Goal: Information Seeking & Learning: Stay updated

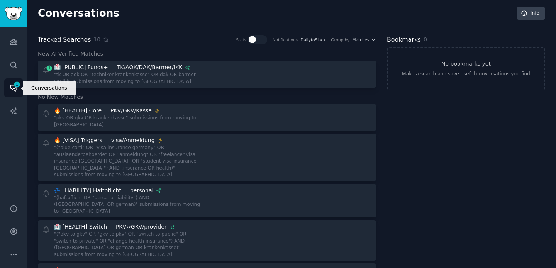
click at [14, 92] on link "Conversations 1" at bounding box center [13, 87] width 19 height 19
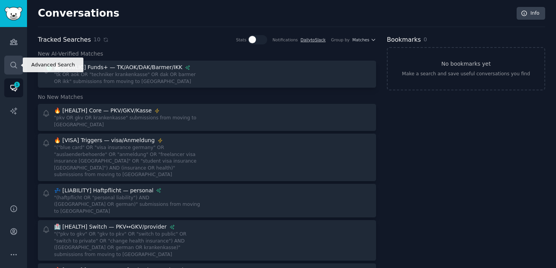
click at [14, 63] on icon "Sidebar" at bounding box center [14, 65] width 8 height 8
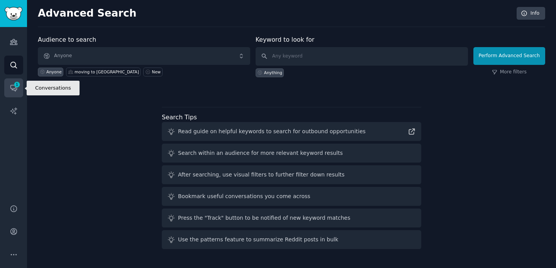
click at [13, 83] on link "Conversations 1" at bounding box center [13, 87] width 19 height 19
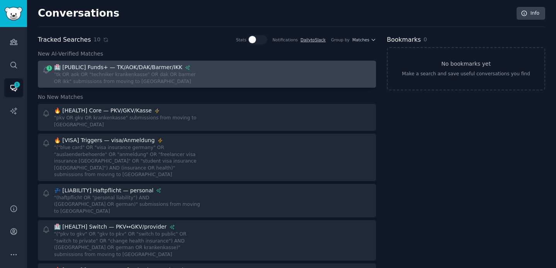
click at [179, 80] on div ""tk OR aok OR "techniker krankenkasse" OR dak OR barmer OR ikk" submissions fro…" at bounding box center [127, 78] width 147 height 14
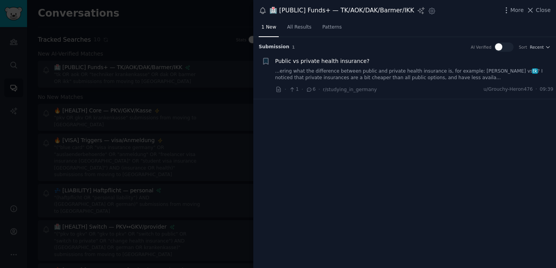
click at [212, 53] on div at bounding box center [278, 134] width 556 height 268
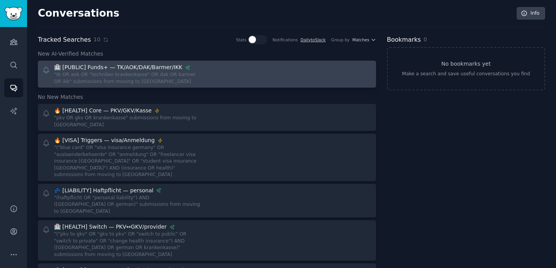
click at [270, 76] on div at bounding box center [292, 74] width 160 height 22
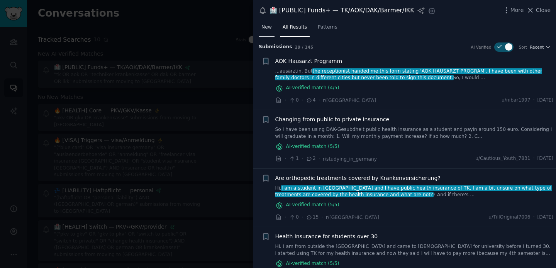
click at [269, 30] on span "New" at bounding box center [266, 27] width 10 height 7
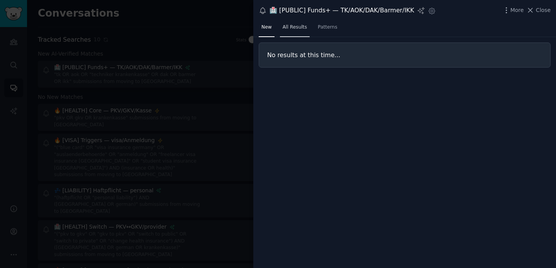
click at [284, 28] on span "All Results" at bounding box center [295, 27] width 24 height 7
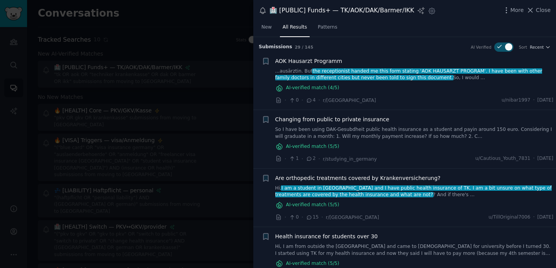
click at [222, 117] on div at bounding box center [278, 134] width 556 height 268
